Goal: Task Accomplishment & Management: Manage account settings

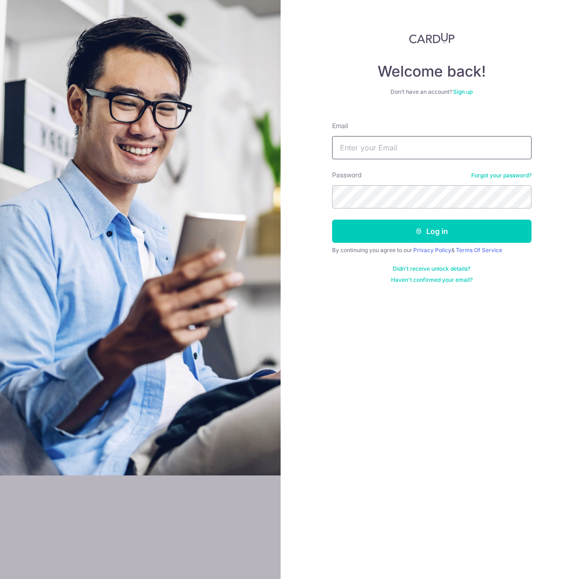
click at [399, 146] on input "Email" at bounding box center [432, 147] width 200 height 23
type input "joycetany2@hotmail.com"
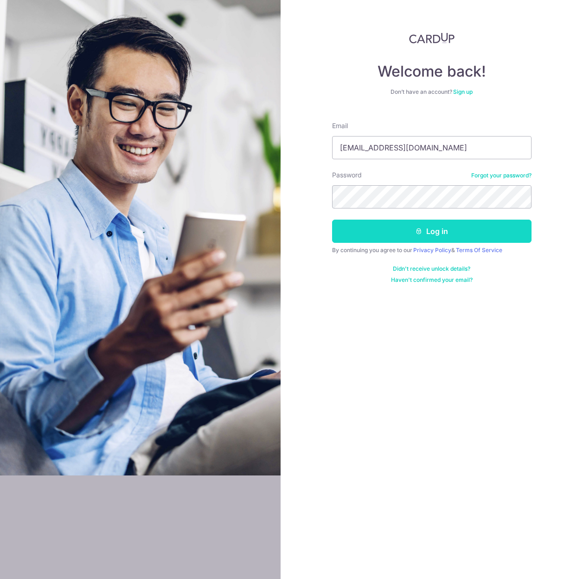
click at [400, 236] on button "Log in" at bounding box center [432, 230] width 200 height 23
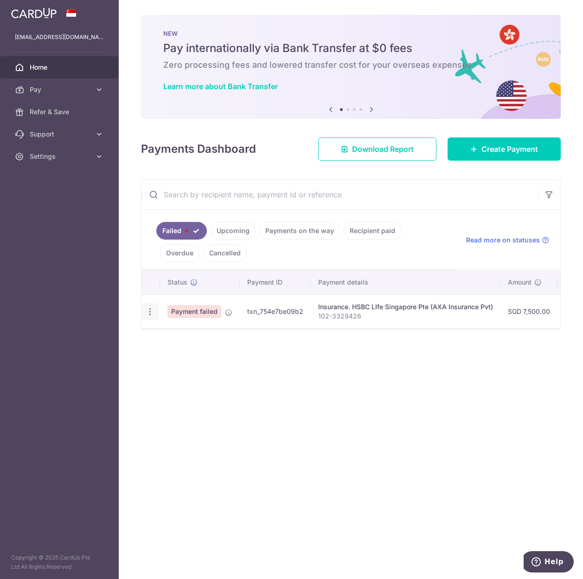
click at [150, 313] on icon "button" at bounding box center [150, 312] width 10 height 10
click at [177, 336] on span "Update payment" at bounding box center [199, 336] width 63 height 11
radio input "true"
type input "7,500.00"
type input "102-3329426"
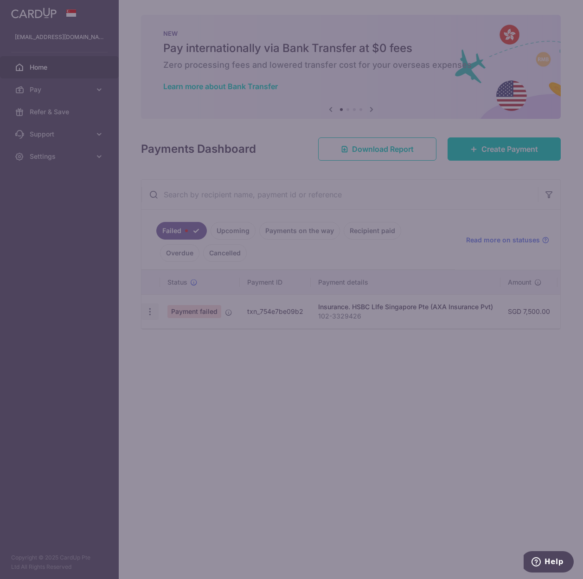
type input "OCBC18"
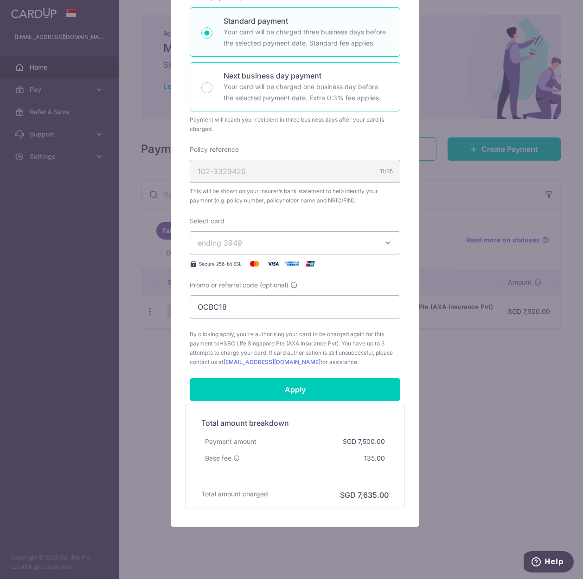
scroll to position [173, 0]
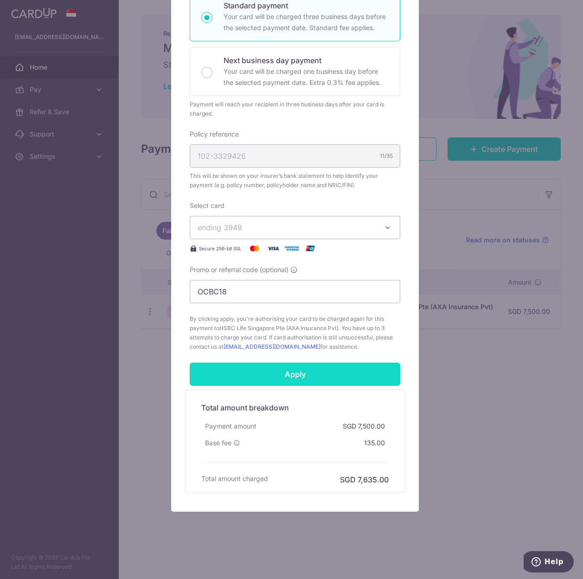
click at [294, 376] on input "Apply" at bounding box center [295, 373] width 211 height 23
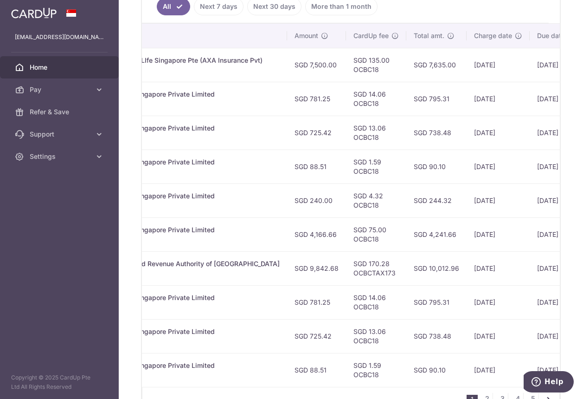
scroll to position [299, 0]
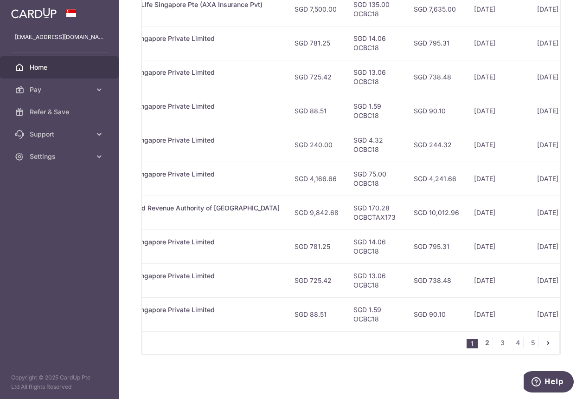
click at [484, 338] on link "2" at bounding box center [487, 342] width 11 height 11
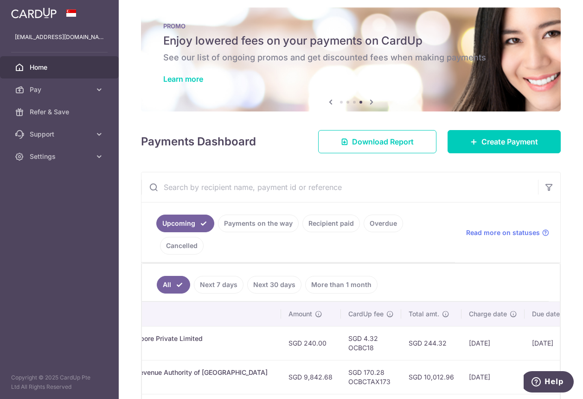
scroll to position [0, 0]
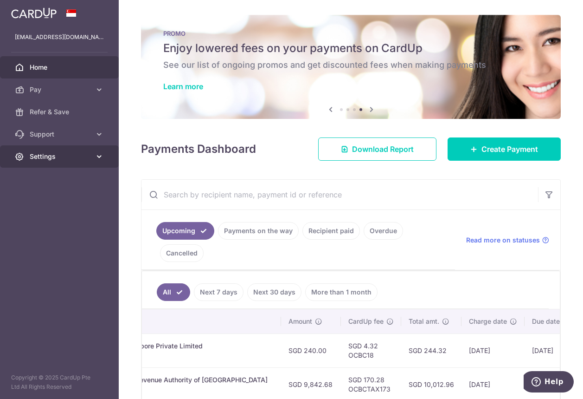
click at [47, 156] on span "Settings" at bounding box center [60, 156] width 61 height 9
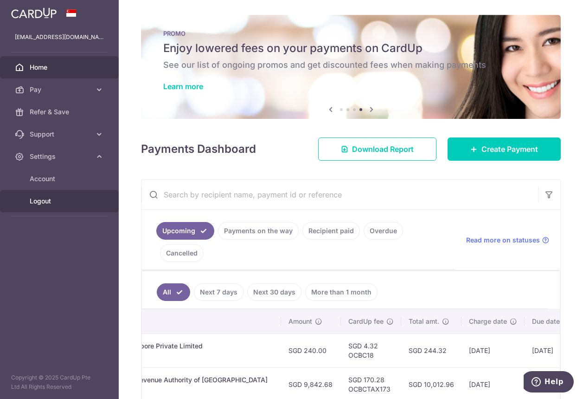
click at [46, 198] on span "Logout" at bounding box center [60, 200] width 61 height 9
